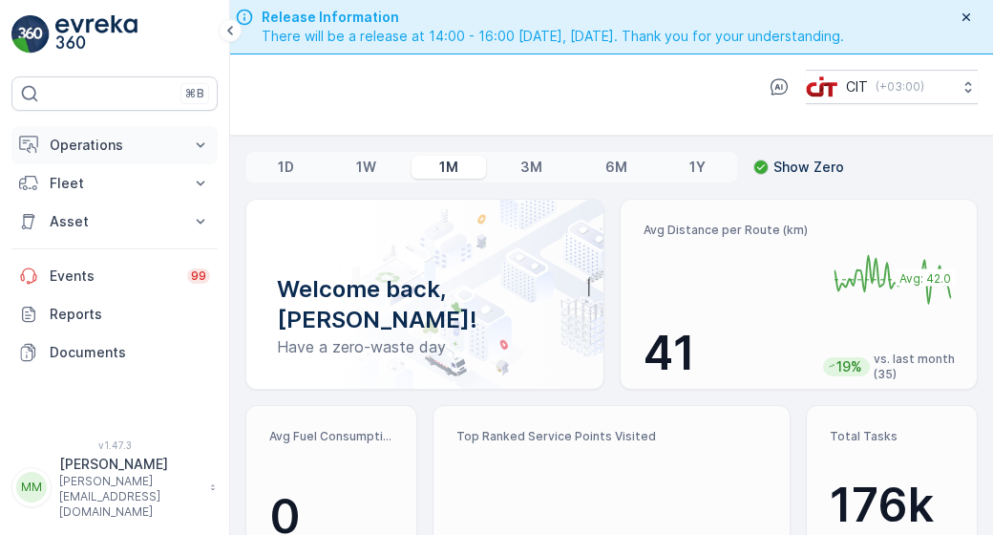
click at [162, 150] on p "Operations" at bounding box center [115, 145] width 130 height 19
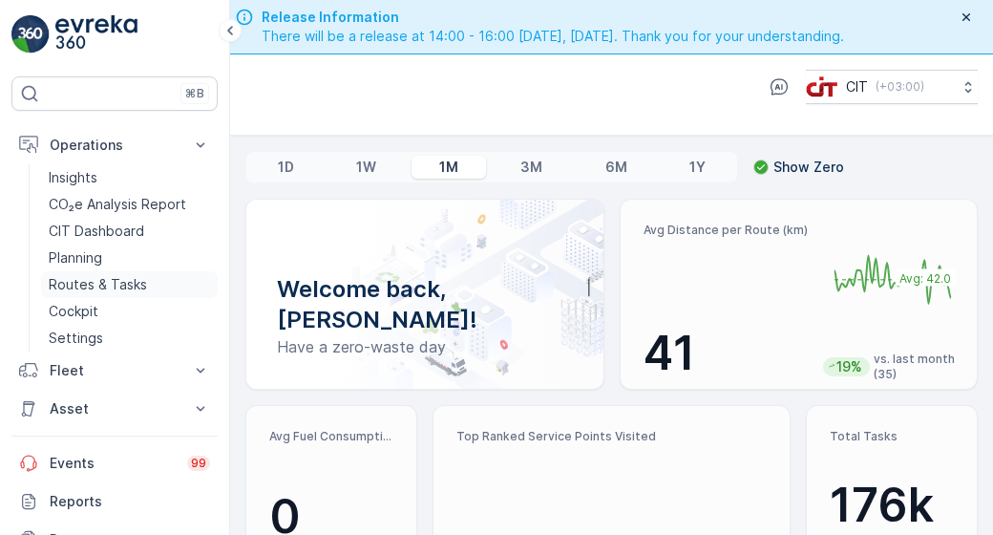
click at [151, 284] on link "Routes & Tasks" at bounding box center [129, 284] width 177 height 27
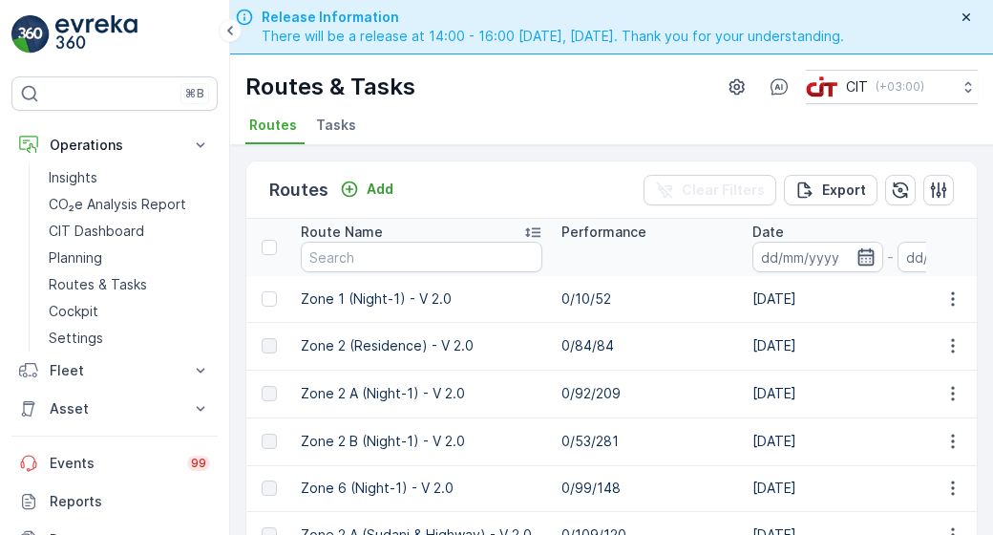
click at [861, 261] on icon "button" at bounding box center [865, 256] width 19 height 19
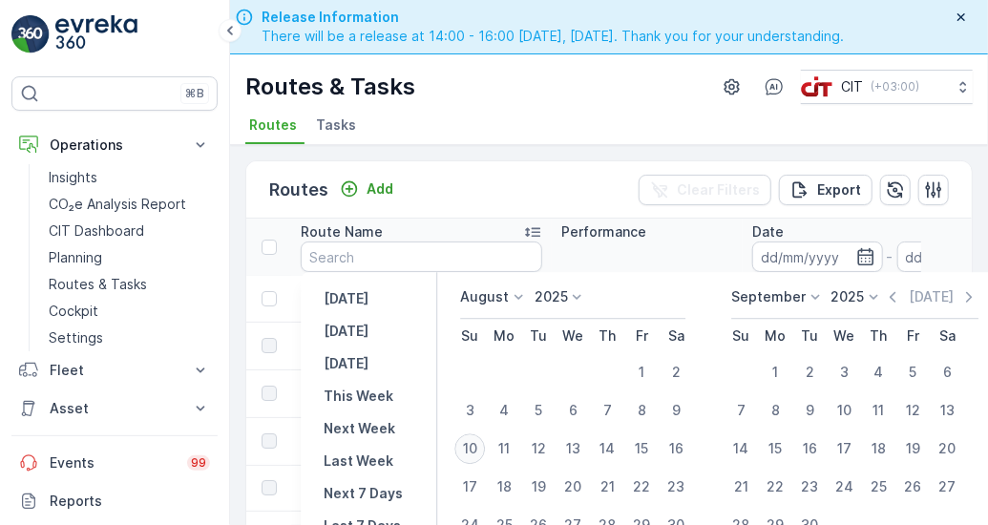
click at [473, 448] on div "10" at bounding box center [469, 448] width 31 height 31
type input "[DATE]"
click at [663, 263] on th "Performance" at bounding box center [647, 247] width 191 height 57
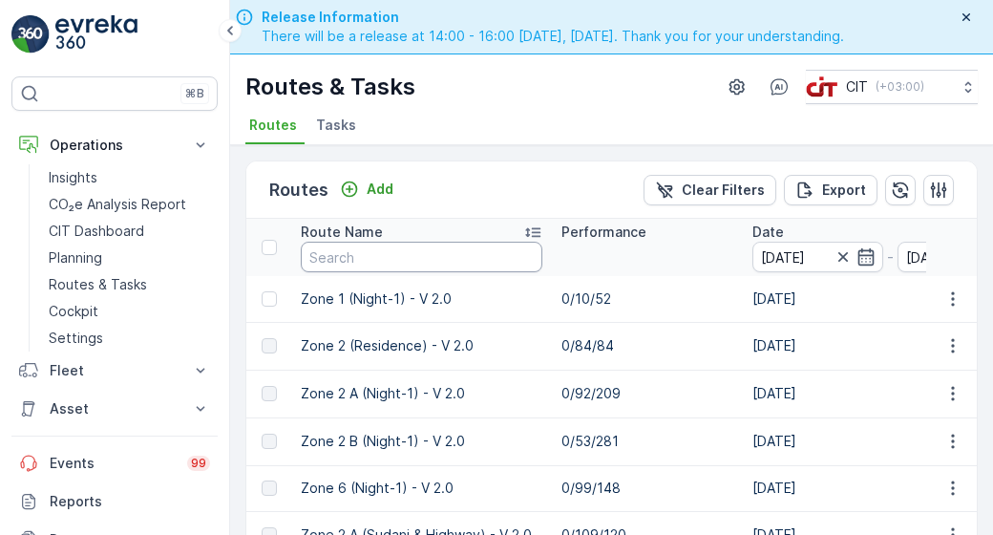
click at [479, 261] on input "text" at bounding box center [422, 257] width 242 height 31
type input "Zone 3"
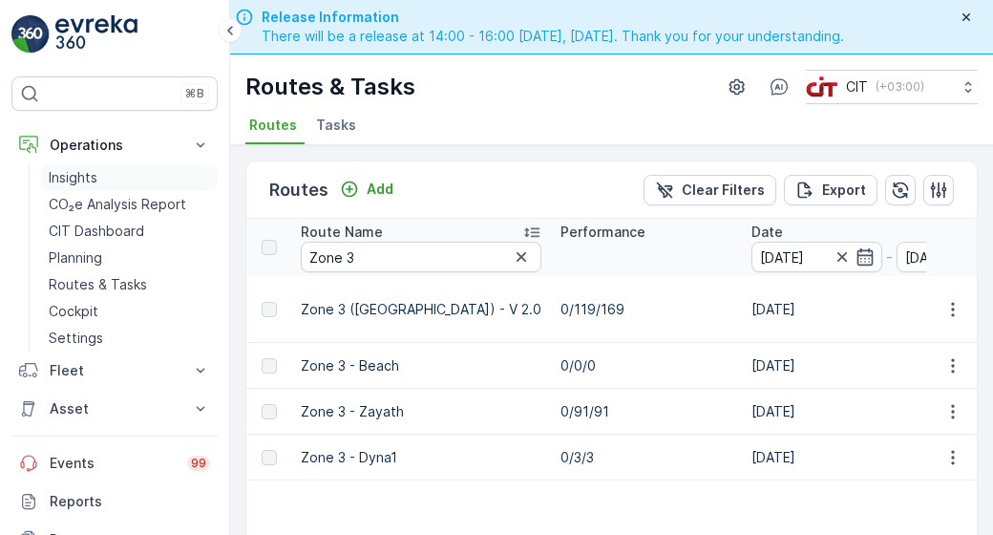
click at [122, 186] on link "Insights" at bounding box center [129, 177] width 177 height 27
